Goal: Information Seeking & Learning: Learn about a topic

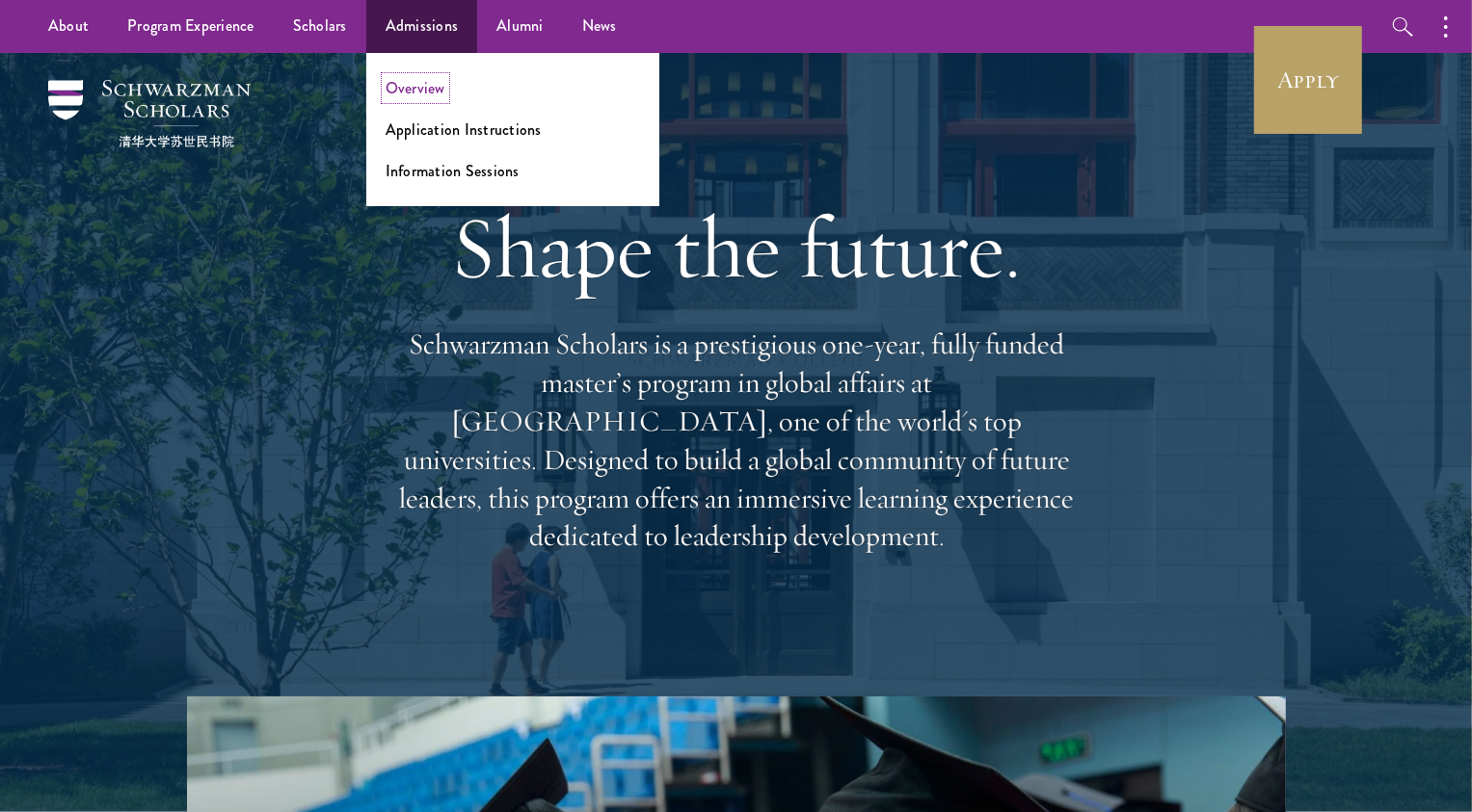
click at [422, 97] on link "Overview" at bounding box center [416, 88] width 60 height 22
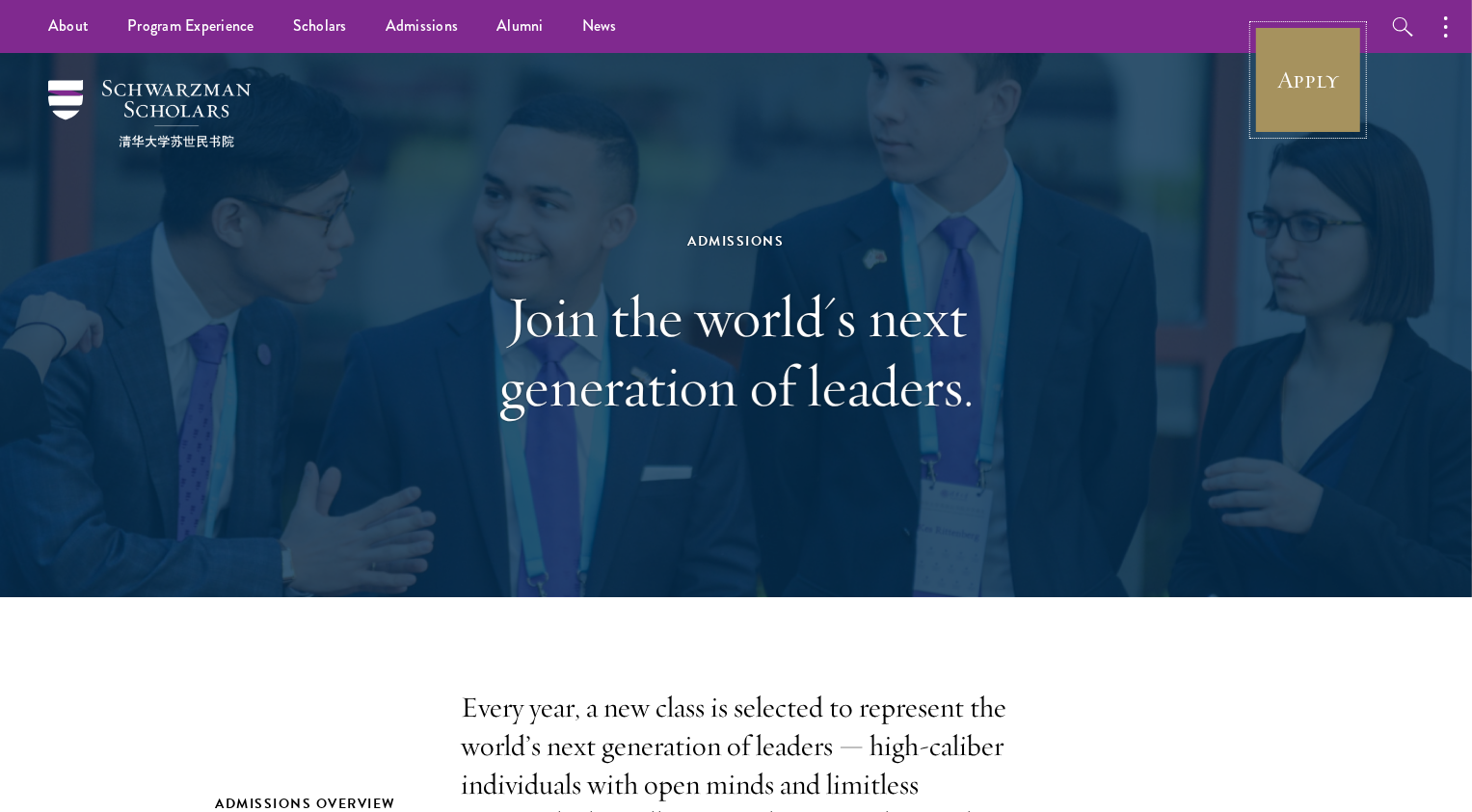
click at [1302, 90] on link "Apply" at bounding box center [1307, 79] width 108 height 108
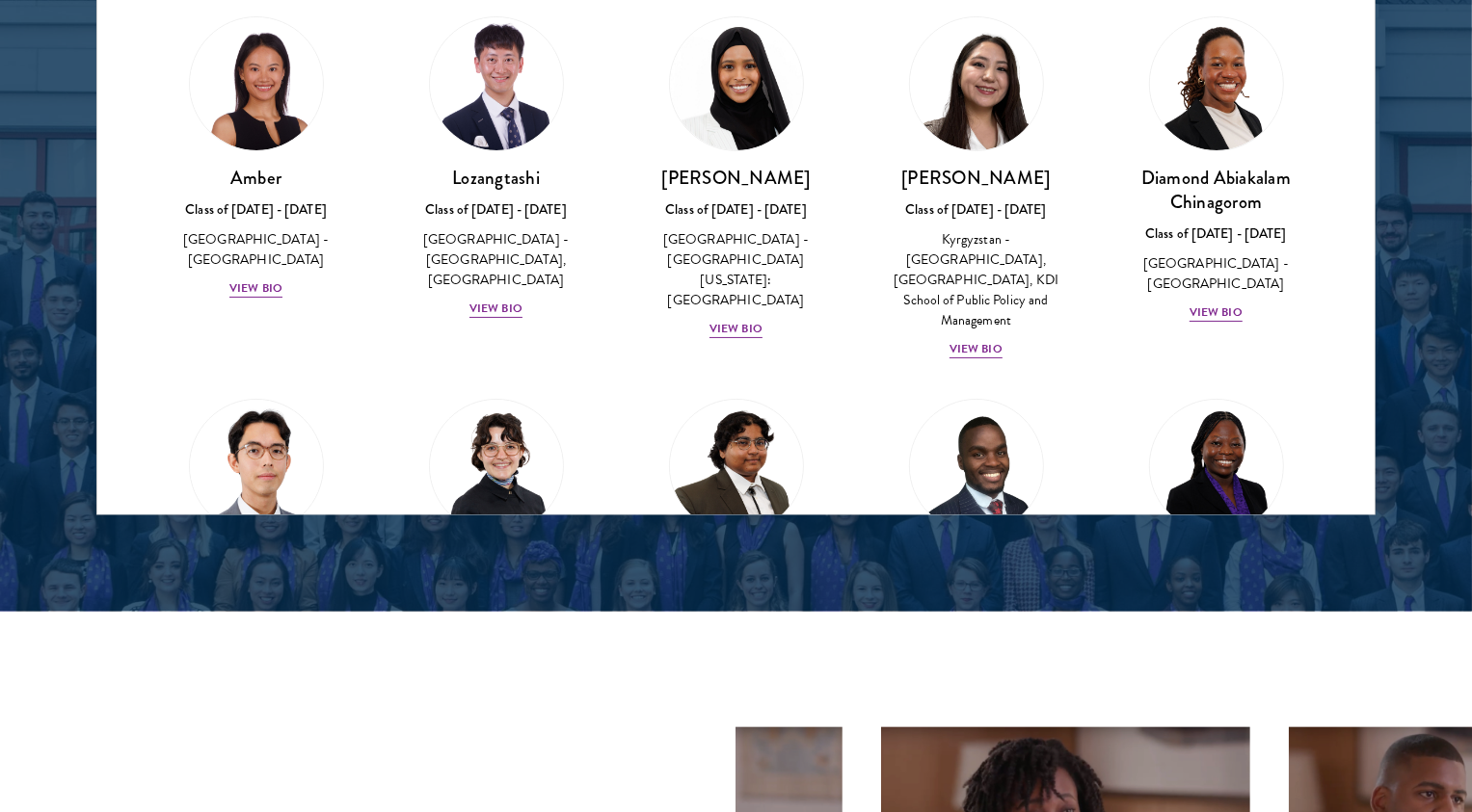
scroll to position [2727, 0]
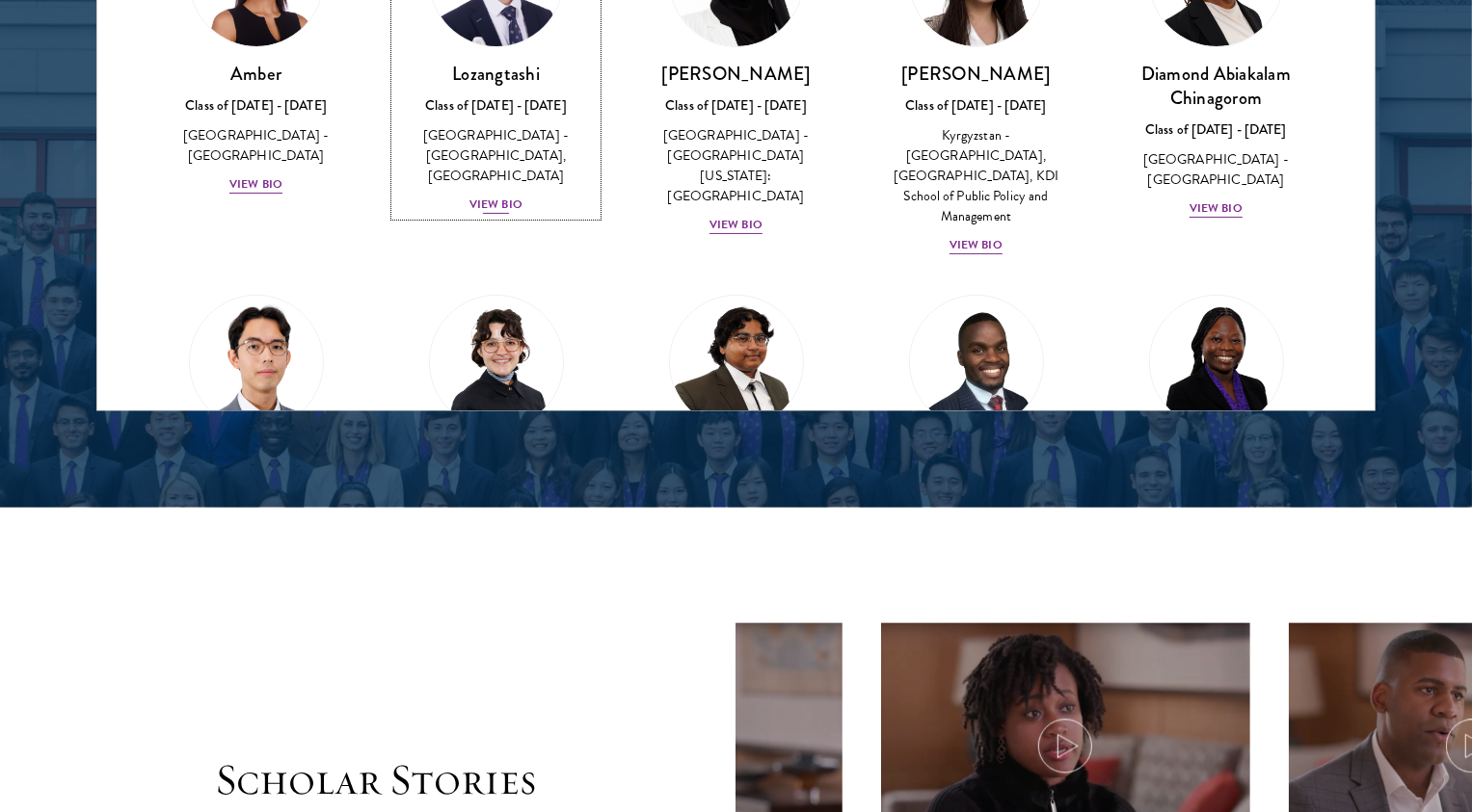
click at [495, 195] on div "View Bio" at bounding box center [495, 203] width 53 height 18
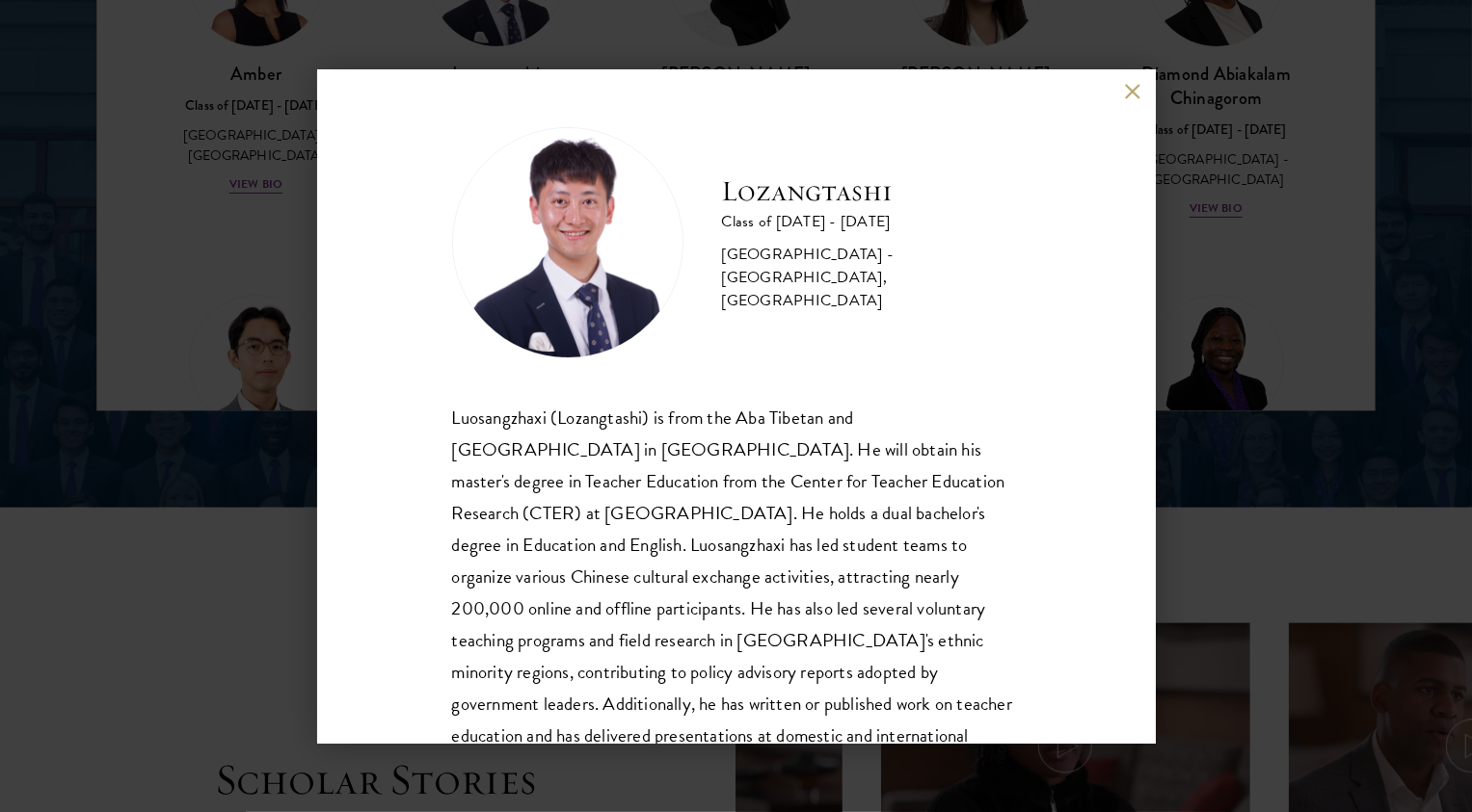
click at [1129, 99] on button at bounding box center [1133, 92] width 16 height 16
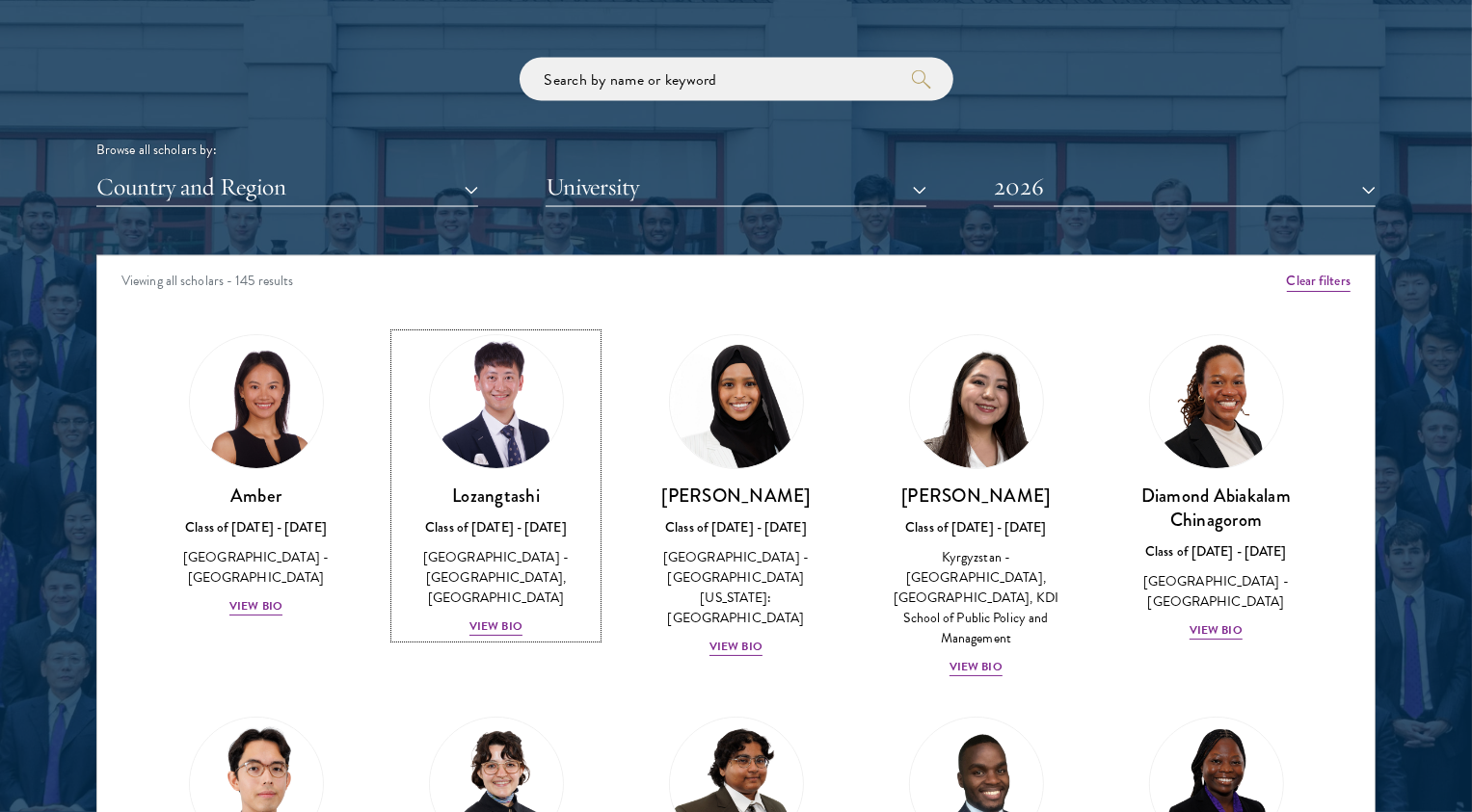
scroll to position [2300, 0]
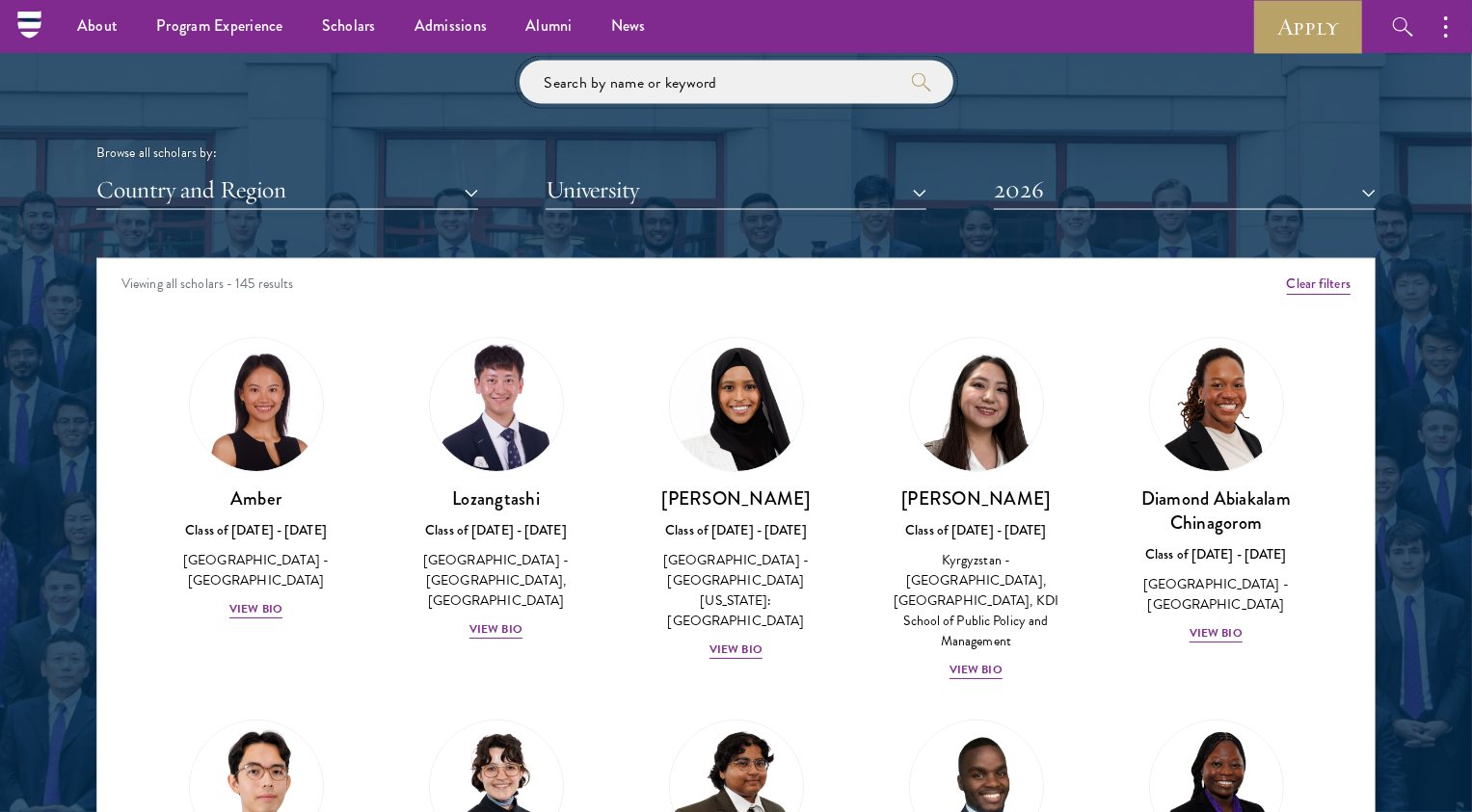
click at [701, 90] on input "search" at bounding box center [736, 82] width 434 height 44
click button "submit" at bounding box center [0, 0] width 0 height 0
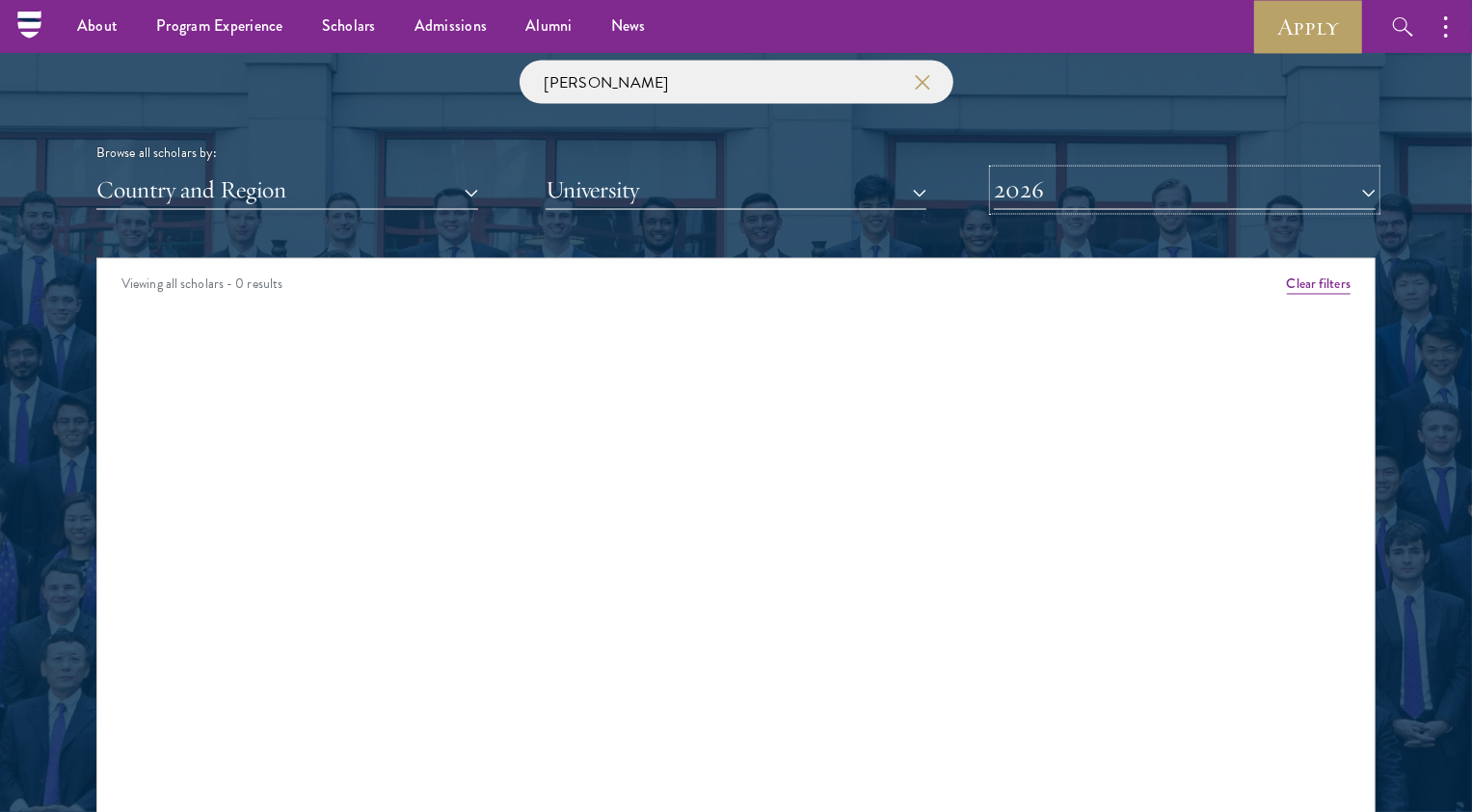
click at [1095, 204] on button "2026" at bounding box center [1184, 190] width 382 height 40
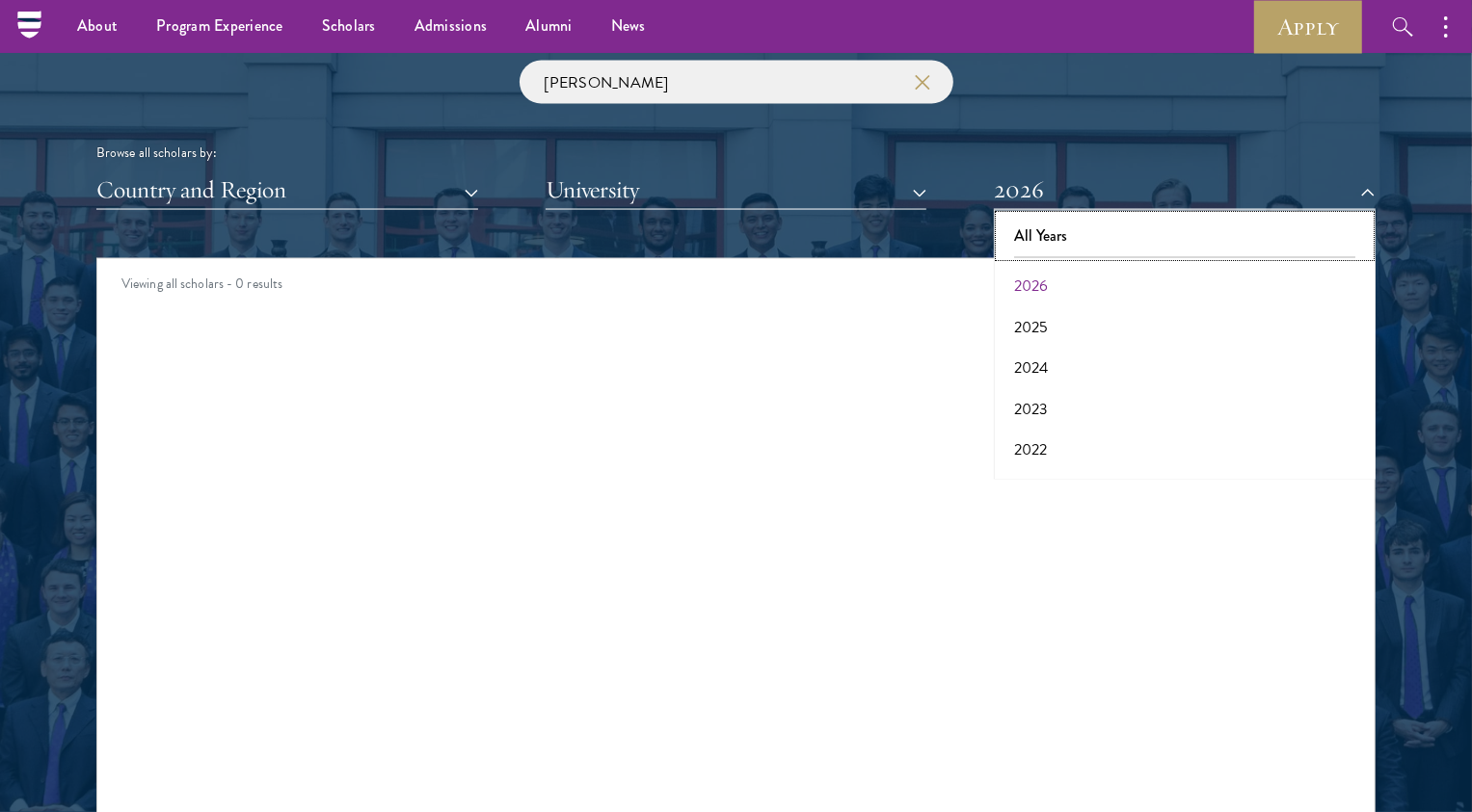
click at [1075, 229] on button "All Years" at bounding box center [1184, 236] width 370 height 41
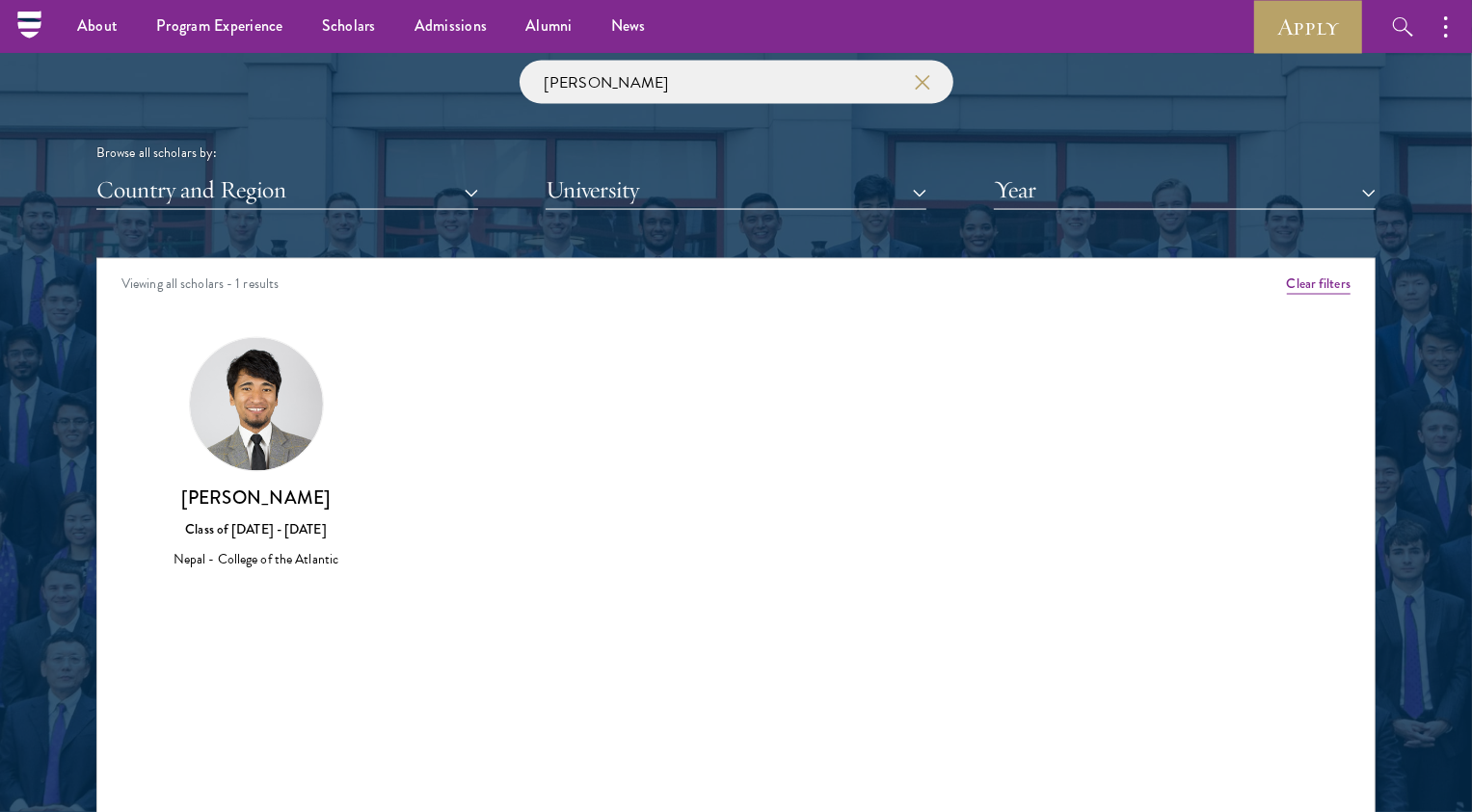
click at [255, 445] on img at bounding box center [256, 404] width 133 height 133
click at [241, 533] on div "Class of 2016 - 2017" at bounding box center [256, 530] width 202 height 20
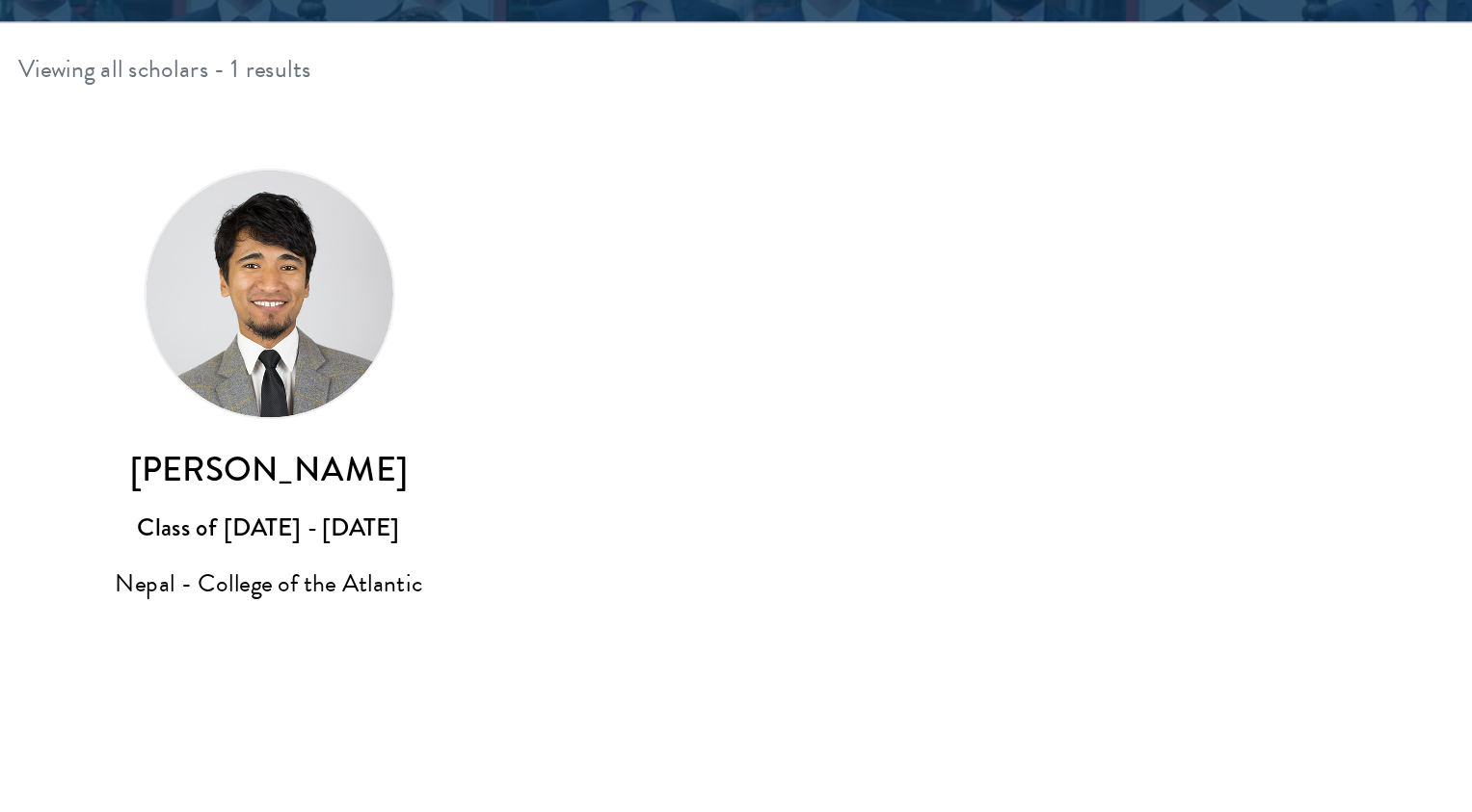
scroll to position [2299, 0]
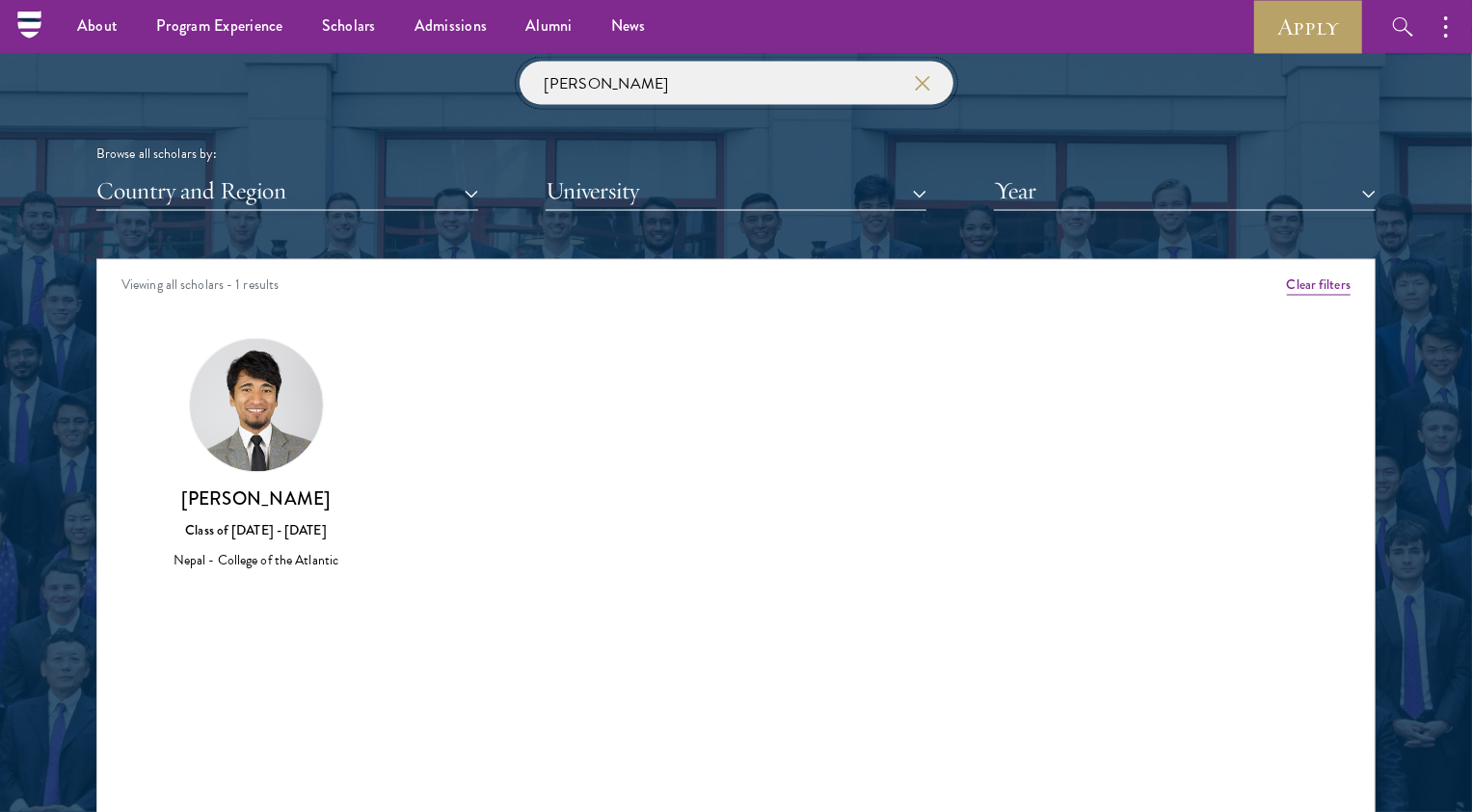
click at [631, 83] on input "surya" at bounding box center [736, 83] width 434 height 44
type input "s"
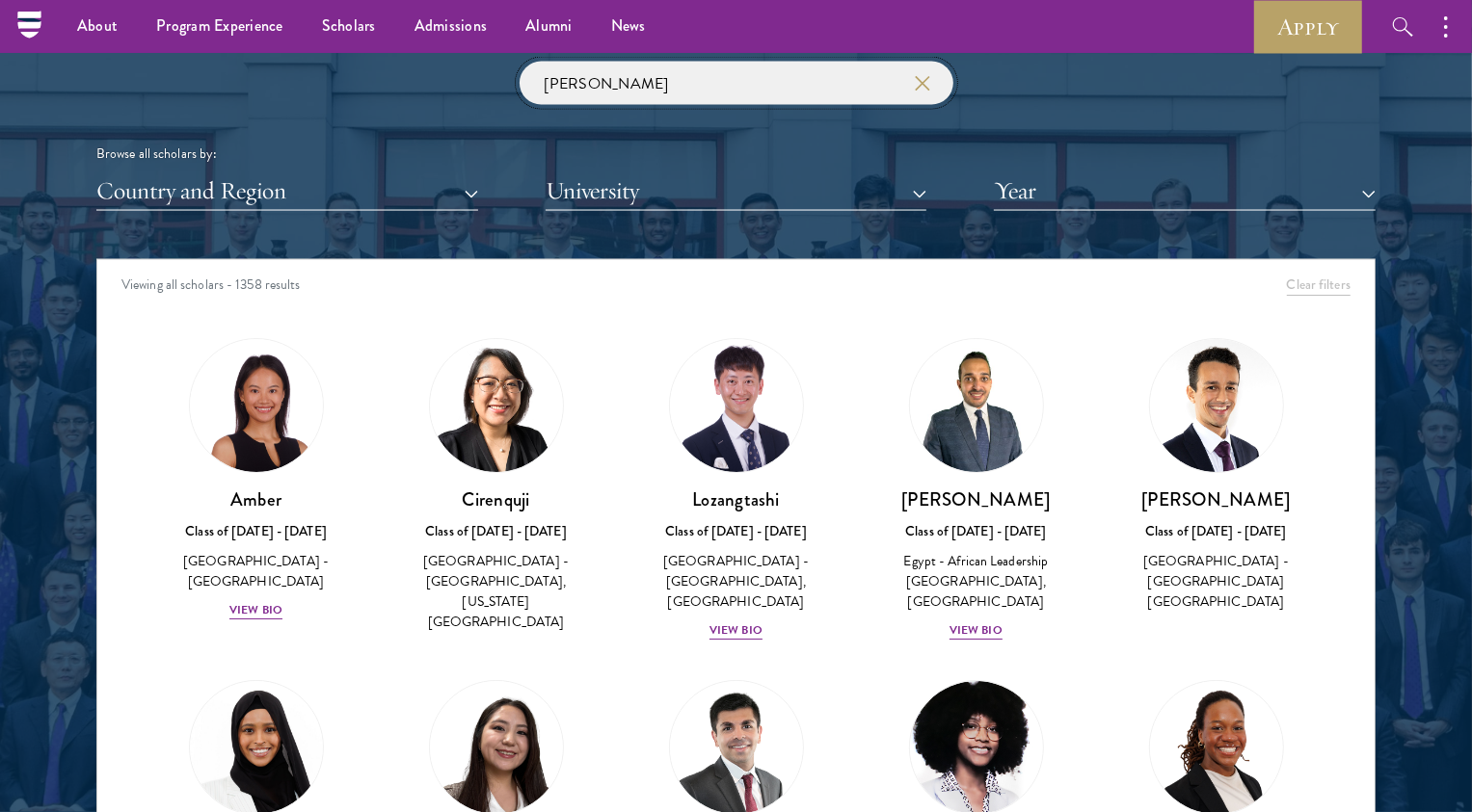
type input "samata"
click button "submit" at bounding box center [0, 0] width 0 height 0
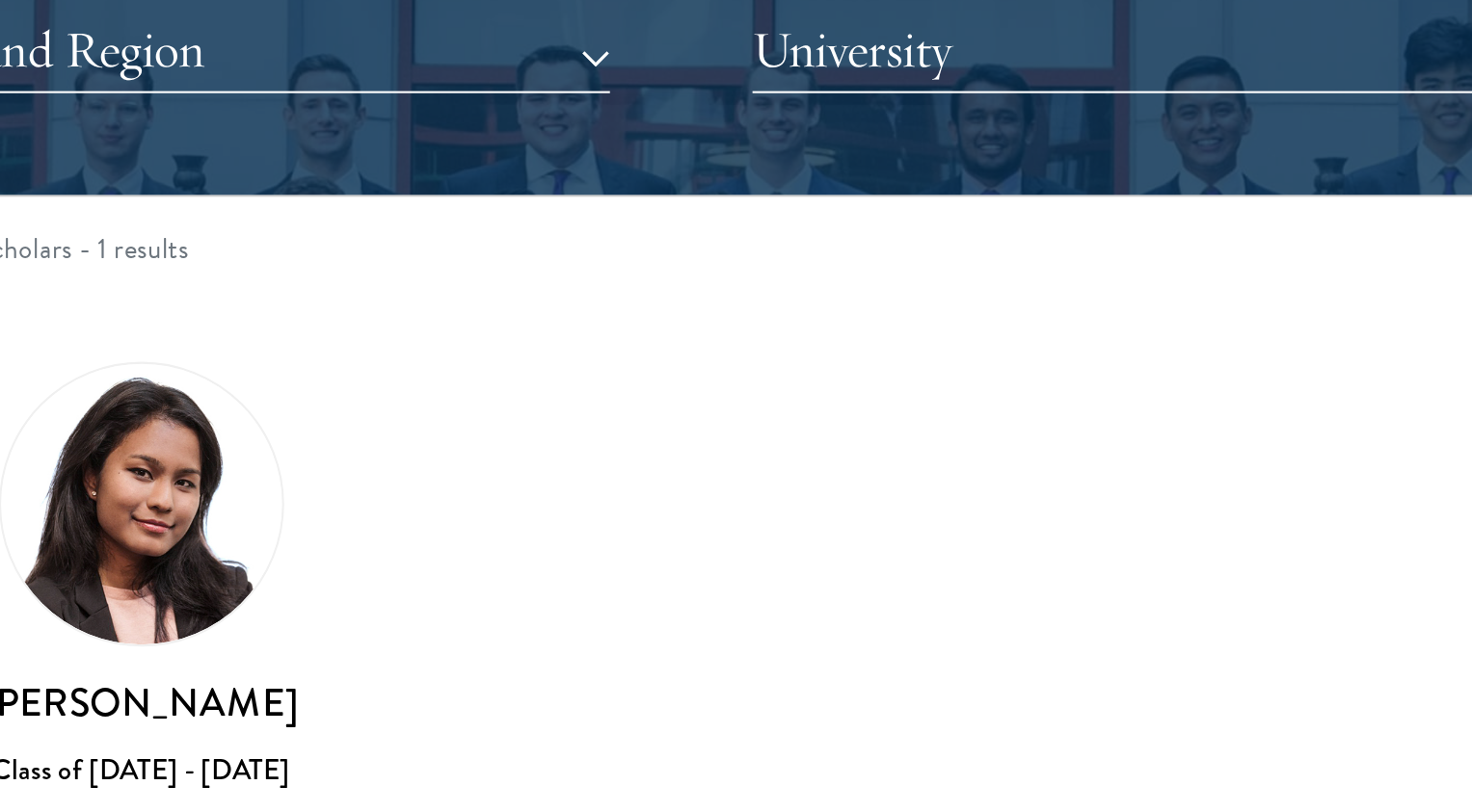
scroll to position [2299, 0]
